Goal: Check status: Check status

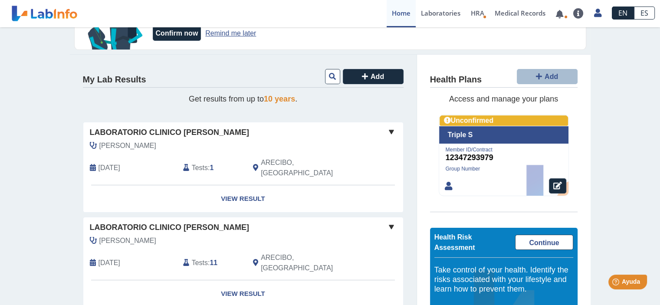
scroll to position [61, 0]
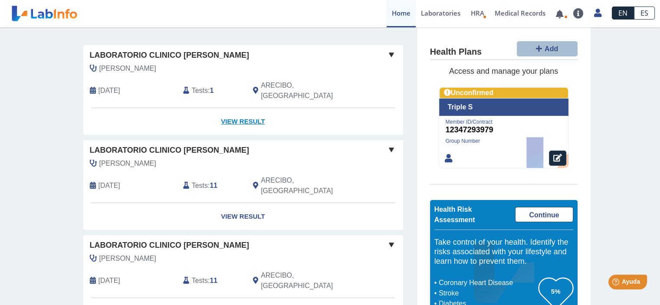
scroll to position [139, 0]
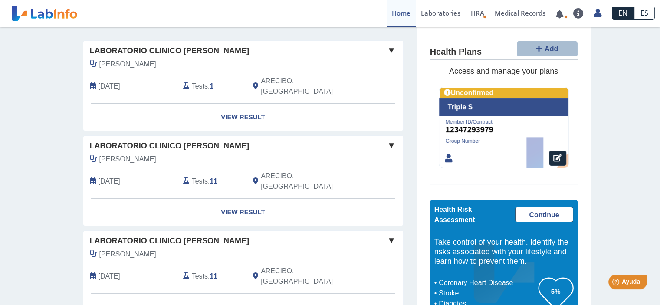
click at [237, 294] on link "View Result" at bounding box center [243, 307] width 320 height 27
click at [239, 294] on link "View Result" at bounding box center [243, 307] width 320 height 27
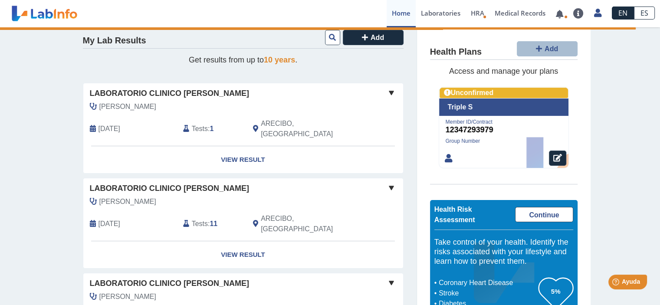
scroll to position [94, 0]
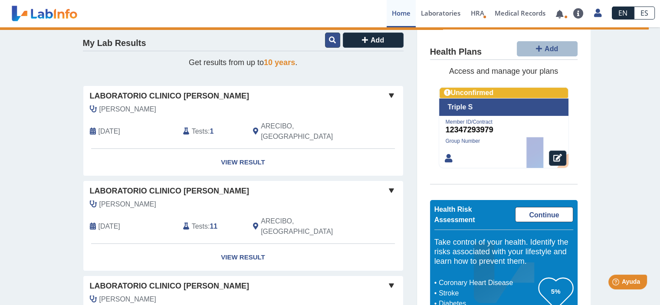
click at [330, 38] on icon at bounding box center [332, 39] width 7 height 7
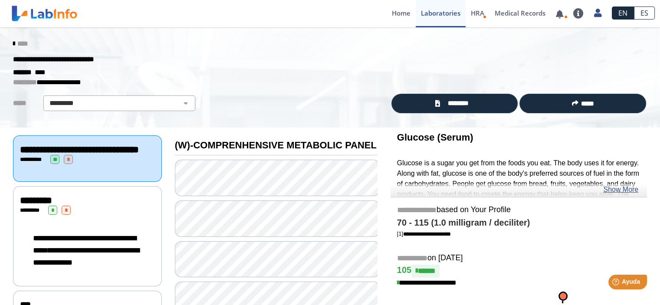
click at [13, 40] on link "****" at bounding box center [20, 43] width 15 height 7
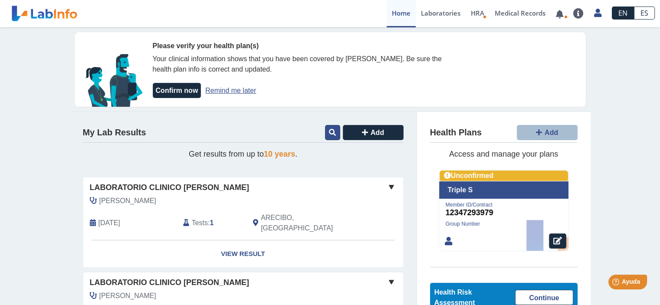
click at [329, 132] on icon at bounding box center [332, 132] width 7 height 7
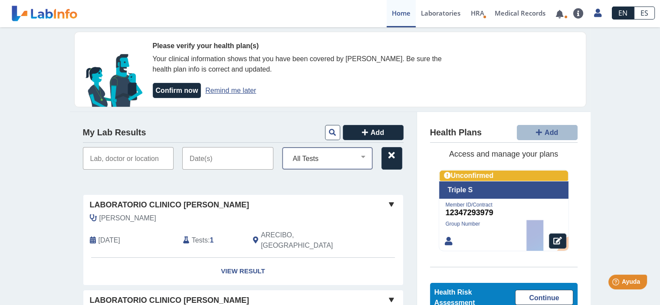
click at [364, 158] on select "All Tests (w)-[MEDICAL_DATA] (w)-[MEDICAL_DATA] (w)-[MEDICAL_DATA] ab igm [PERS…" at bounding box center [331, 158] width 83 height 11
click at [290, 153] on select "All Tests (w)-[MEDICAL_DATA] (w)-[MEDICAL_DATA] (w)-[MEDICAL_DATA] ab igm [PERS…" at bounding box center [331, 158] width 83 height 11
click at [368, 153] on select "All Tests (w)-[MEDICAL_DATA] (w)-[MEDICAL_DATA] (w)-[MEDICAL_DATA] ab igm [PERS…" at bounding box center [331, 158] width 83 height 11
select select "microsomal antibody (thyroid)"
click at [290, 153] on select "All Tests (w)-[MEDICAL_DATA] (w)-[MEDICAL_DATA] (w)-[MEDICAL_DATA] ab igm [PERS…" at bounding box center [331, 158] width 83 height 11
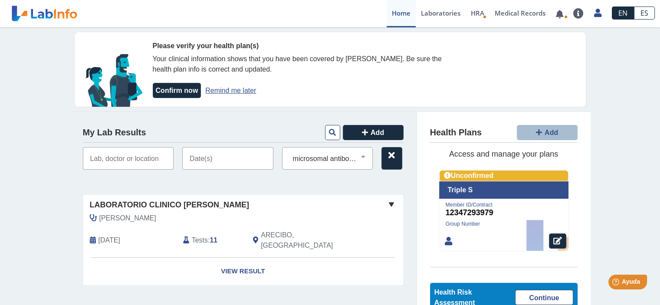
click at [132, 157] on input "text" at bounding box center [128, 158] width 91 height 23
click at [244, 271] on link "View Result" at bounding box center [243, 271] width 320 height 27
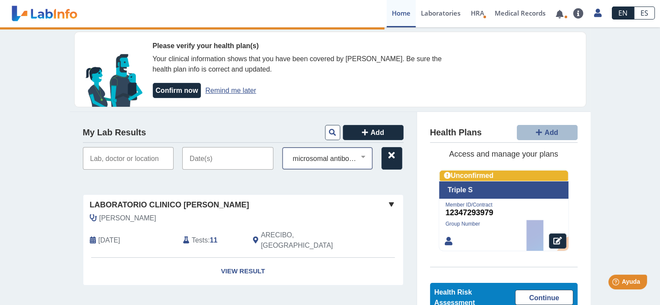
click at [366, 160] on select "All Tests (w)-[MEDICAL_DATA] (w)-[MEDICAL_DATA] (w)-[MEDICAL_DATA] ab igm [PERS…" at bounding box center [331, 158] width 83 height 11
select select
click at [290, 153] on select "All Tests (w)-[MEDICAL_DATA] (w)-[MEDICAL_DATA] (w)-[MEDICAL_DATA] ab igm [PERS…" at bounding box center [331, 158] width 83 height 11
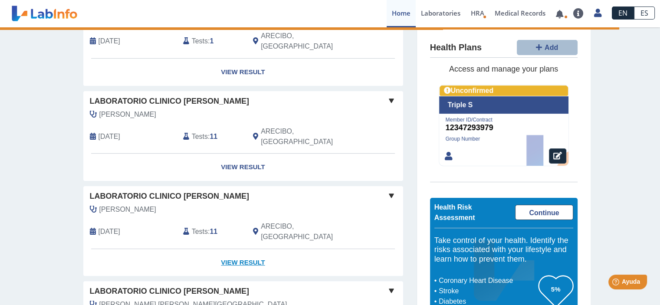
scroll to position [200, 0]
click at [239, 249] on link "View Result" at bounding box center [243, 262] width 320 height 27
click at [389, 190] on span at bounding box center [391, 195] width 10 height 10
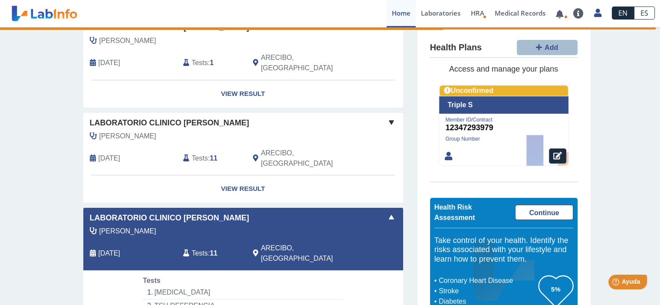
scroll to position [177, 0]
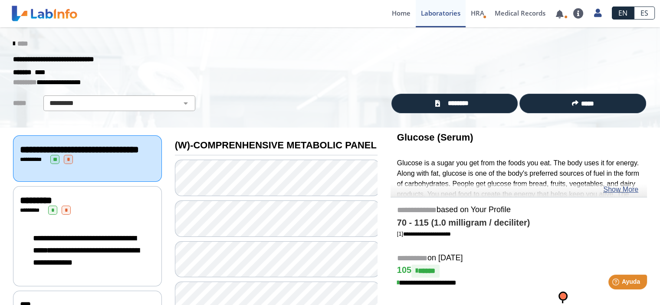
click at [13, 42] on icon at bounding box center [14, 43] width 2 height 7
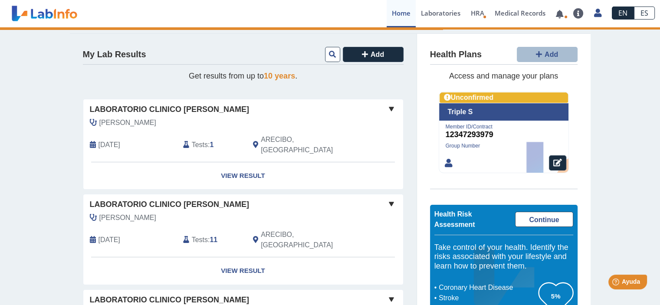
scroll to position [81, 0]
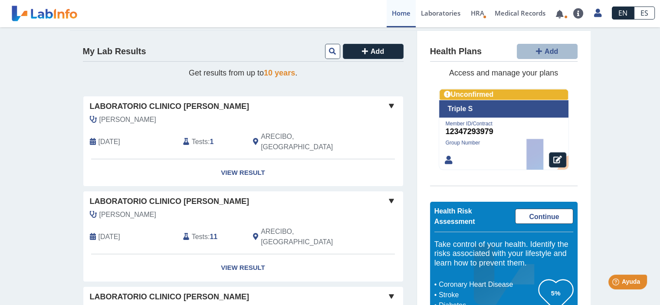
click at [386, 196] on span at bounding box center [391, 201] width 10 height 10
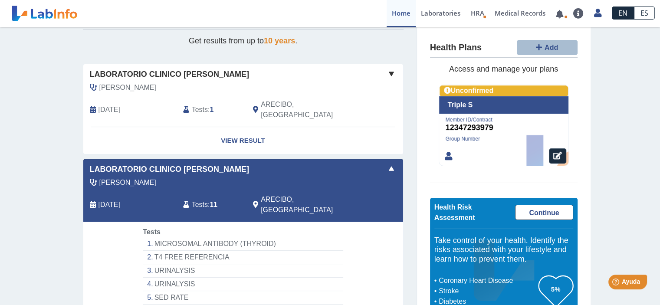
scroll to position [0, 0]
